Goal: Navigation & Orientation: Find specific page/section

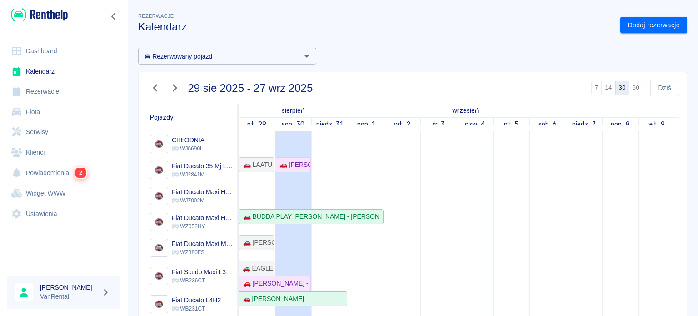
scroll to position [153, 0]
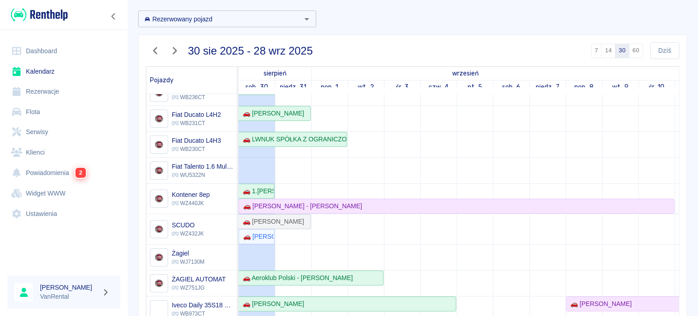
scroll to position [45, 0]
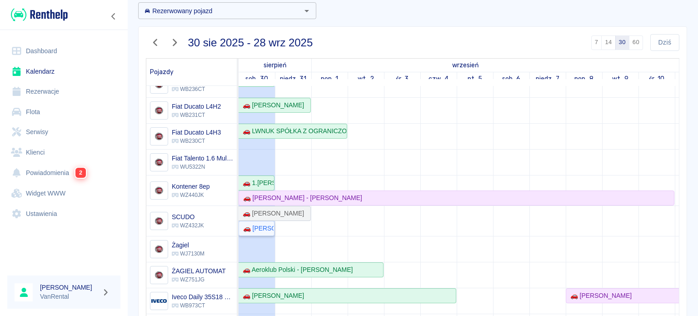
click at [258, 223] on div "🚗 [PERSON_NAME] działalność gospodarcza - [PERSON_NAME]" at bounding box center [256, 228] width 34 height 10
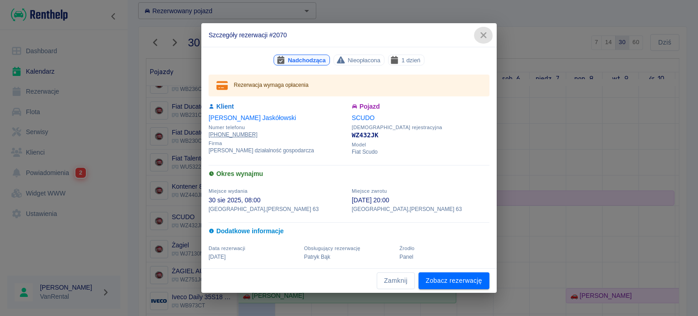
click at [483, 34] on icon "button" at bounding box center [483, 35] width 12 height 10
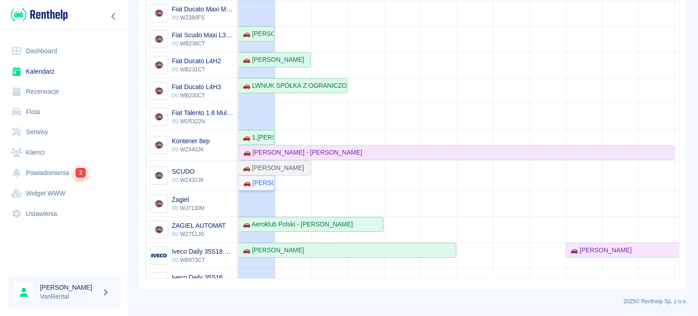
scroll to position [25, 0]
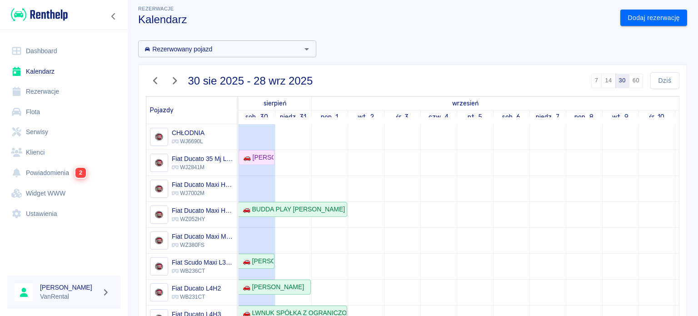
click at [51, 116] on link "Flota" at bounding box center [63, 112] width 113 height 20
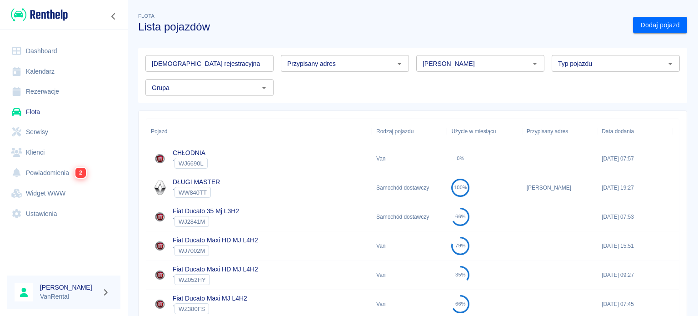
click at [257, 161] on div "CHŁODNIA ` WJ6690L" at bounding box center [258, 158] width 225 height 29
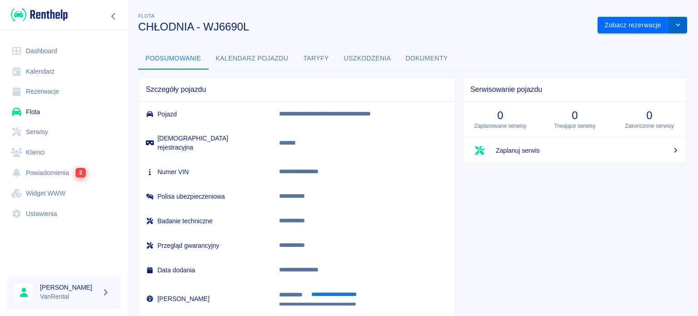
click at [678, 29] on button "drop-down" at bounding box center [678, 25] width 18 height 17
click at [678, 28] on button "drop-down" at bounding box center [678, 25] width 18 height 17
